Goal: Task Accomplishment & Management: Use online tool/utility

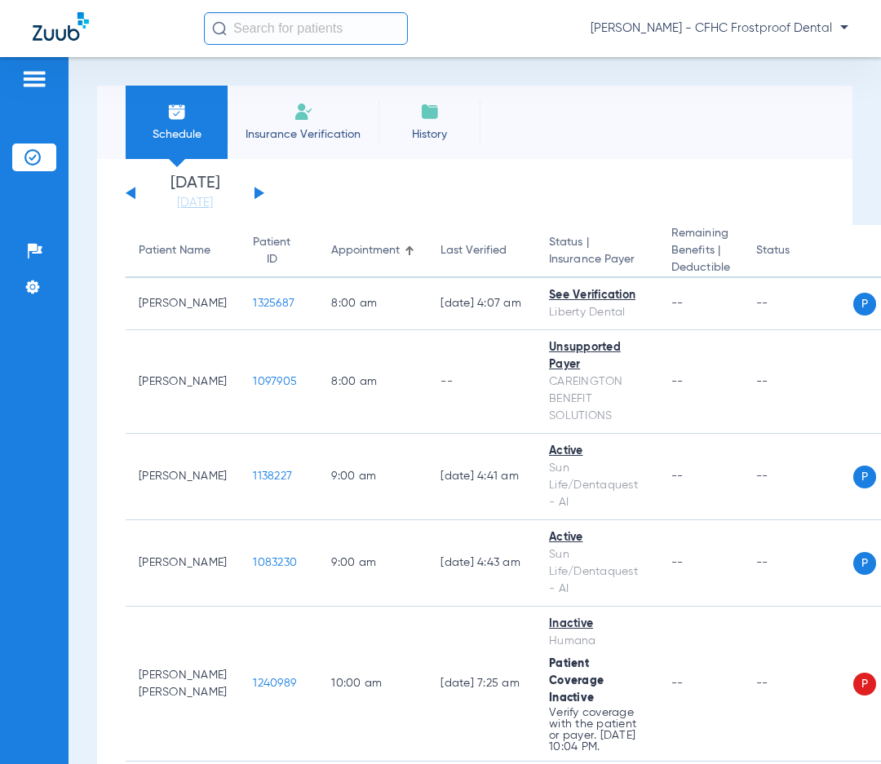
click at [261, 196] on div "[DATE] [DATE] [DATE] [DATE] [DATE] [DATE] [DATE] [DATE] [DATE] [DATE] [DATE] [D…" at bounding box center [195, 193] width 139 height 36
click at [260, 193] on button at bounding box center [259, 193] width 10 height 12
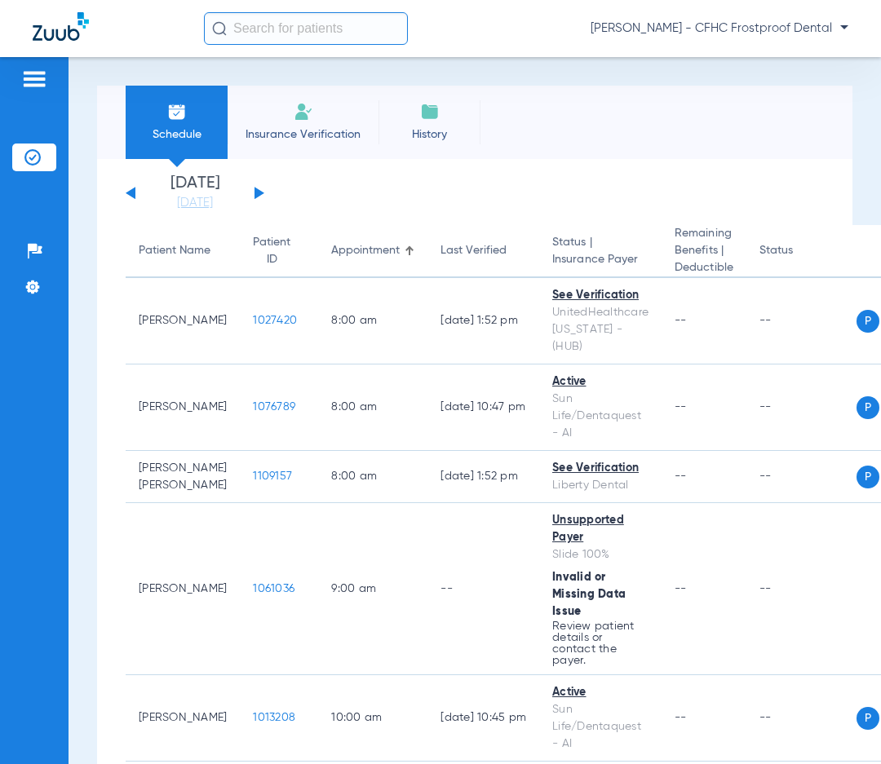
click at [259, 193] on button at bounding box center [259, 193] width 10 height 12
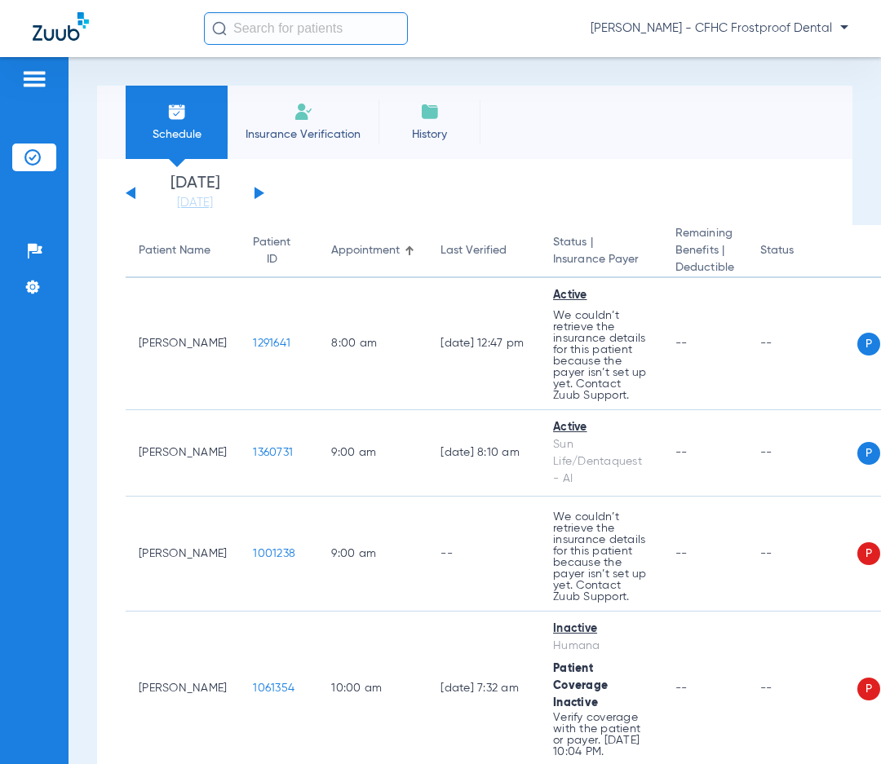
click at [256, 192] on button at bounding box center [259, 193] width 10 height 12
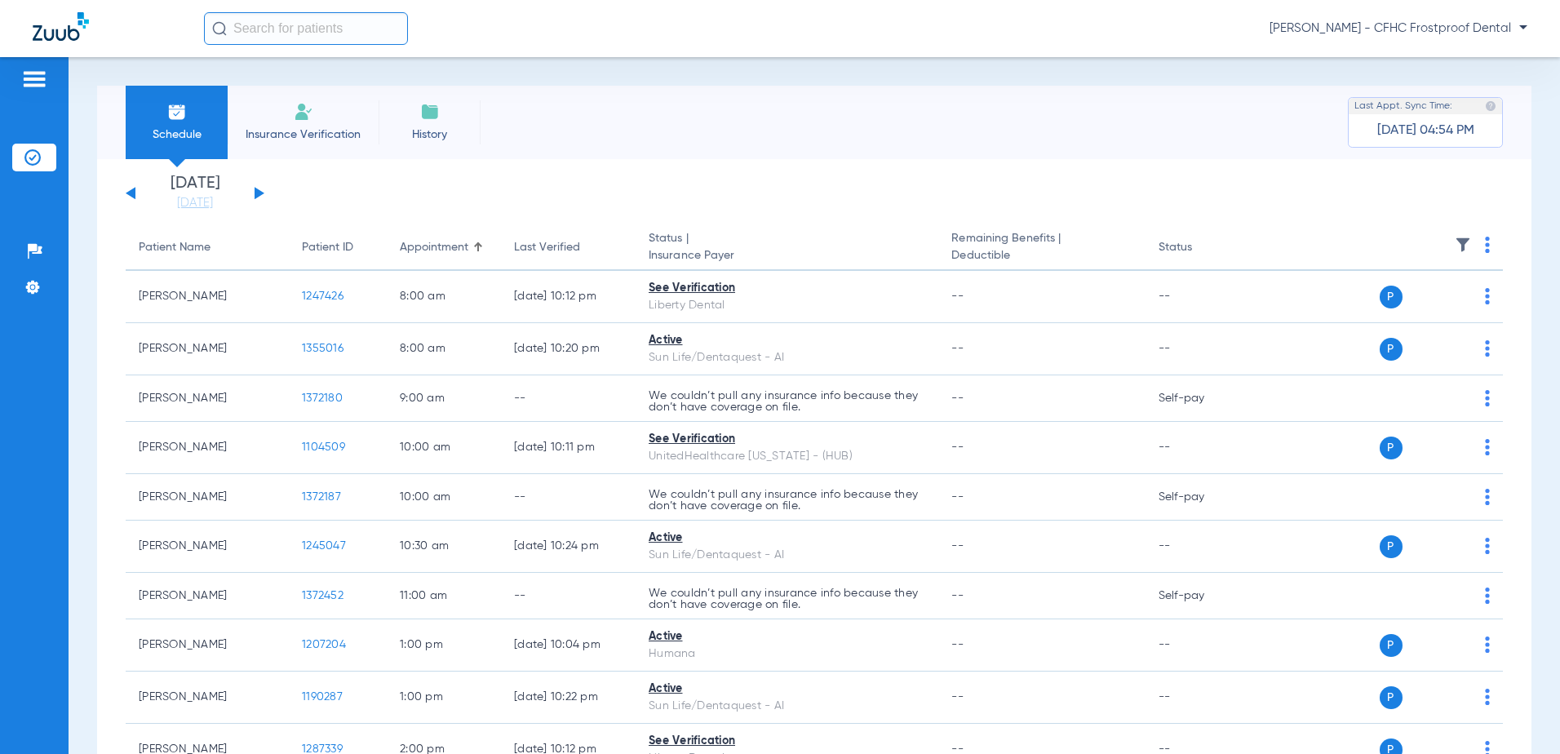
click at [880, 238] on img at bounding box center [1486, 245] width 5 height 16
click at [880, 308] on span "Verify All" at bounding box center [1414, 308] width 98 height 11
